Goal: Task Accomplishment & Management: Manage account settings

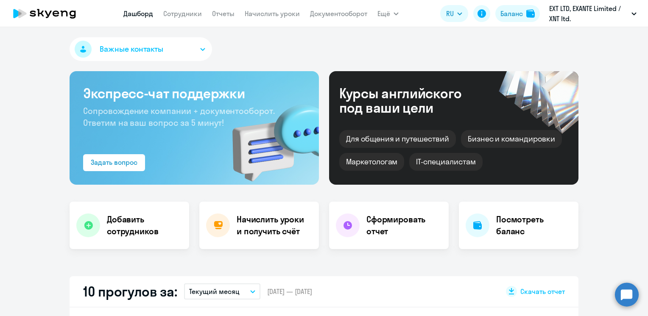
select select "30"
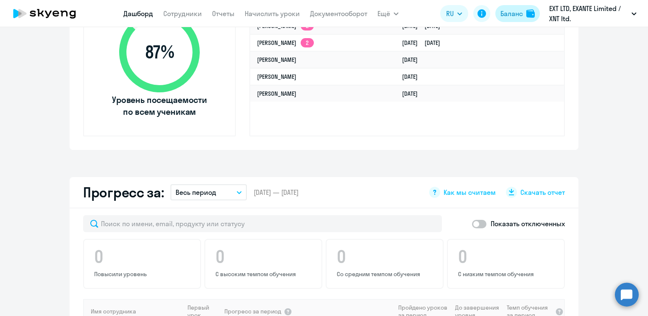
click at [512, 12] on div "Баланс" at bounding box center [511, 13] width 22 height 10
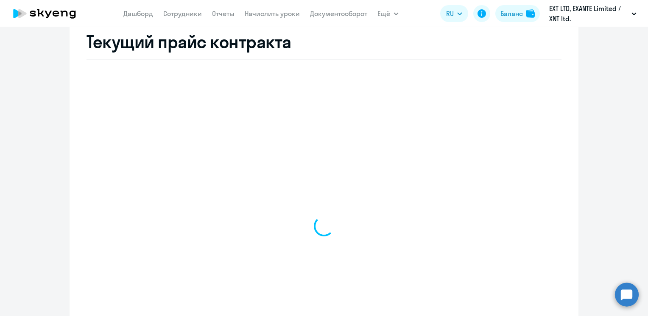
scroll to position [334, 0]
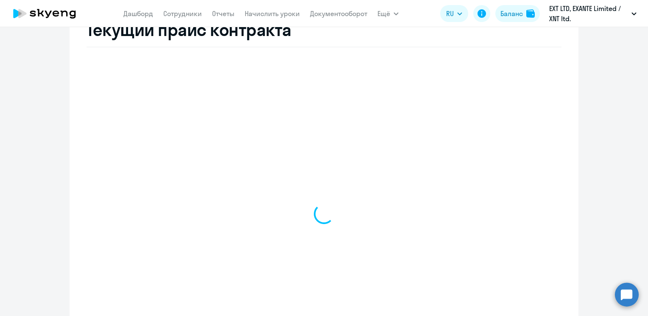
select select "english_adult_not_native_speaker"
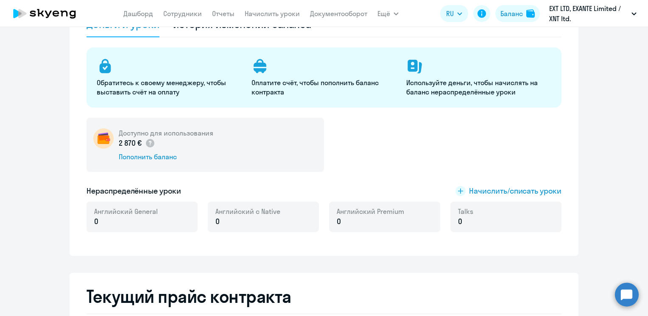
scroll to position [0, 0]
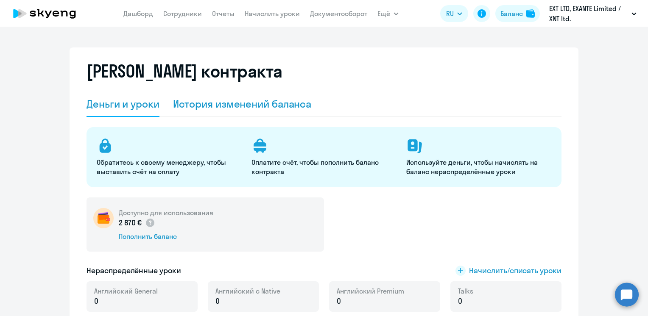
click at [229, 102] on div "История изменений баланса" at bounding box center [242, 104] width 139 height 14
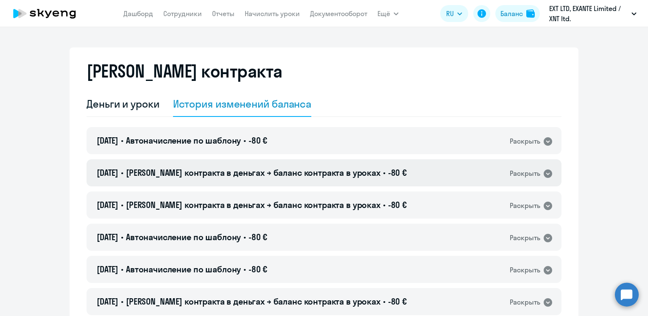
click at [238, 173] on span "[PERSON_NAME] контракта в деньгах → баланс контракта в уроках" at bounding box center [253, 172] width 254 height 11
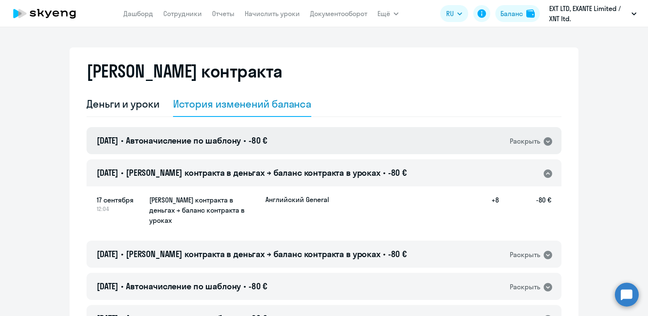
click at [240, 149] on div "[DATE] • Автоначисление по шаблону • -80 € Раскрыть" at bounding box center [324, 140] width 475 height 27
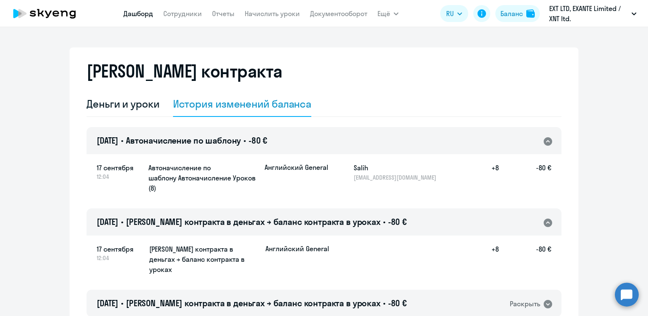
click at [147, 11] on link "Дашборд" at bounding box center [138, 13] width 30 height 8
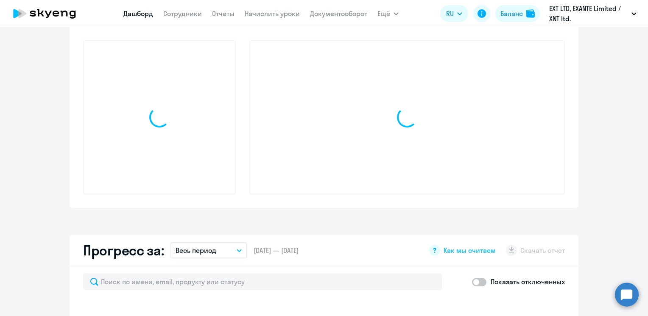
scroll to position [297, 0]
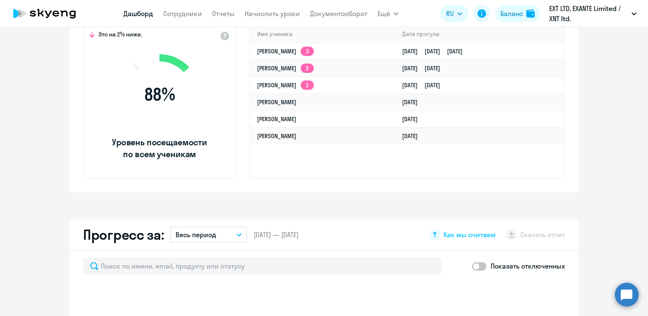
select select "30"
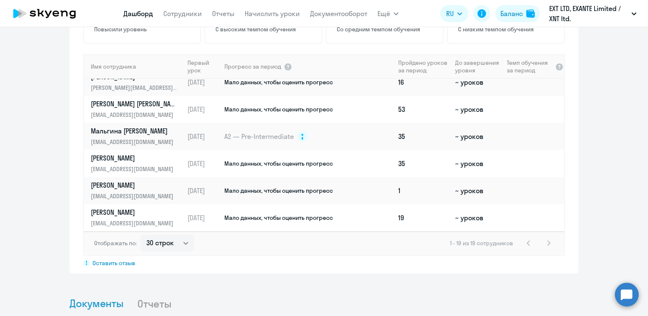
scroll to position [594, 0]
